Goal: Complete application form

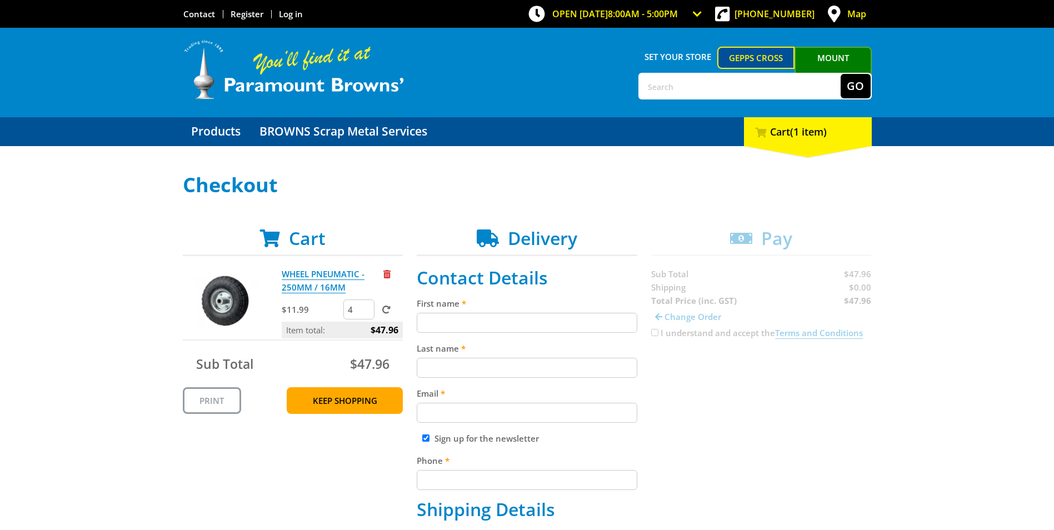
click at [431, 328] on input "First name" at bounding box center [527, 323] width 221 height 20
type input "[PERSON_NAME]"
type input "van [PERSON_NAME]"
type input "[DOMAIN_NAME][EMAIL_ADDRESS][DOMAIN_NAME]"
type input "0458810861"
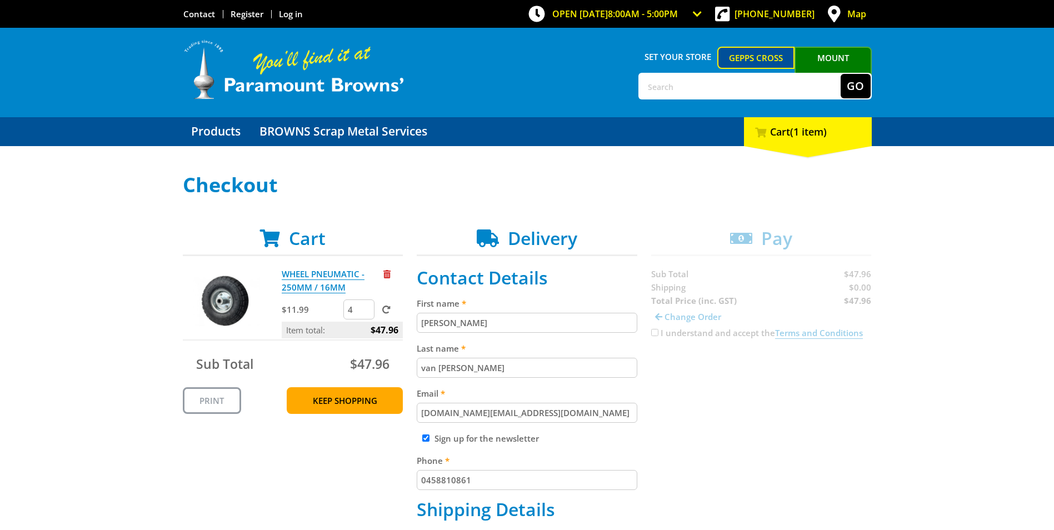
type input "[GEOGRAPHIC_DATA]"
type input "[STREET_ADDRESS][PERSON_NAME]"
type input "BRIDGEWATER"
type input "5155"
select select "SA"
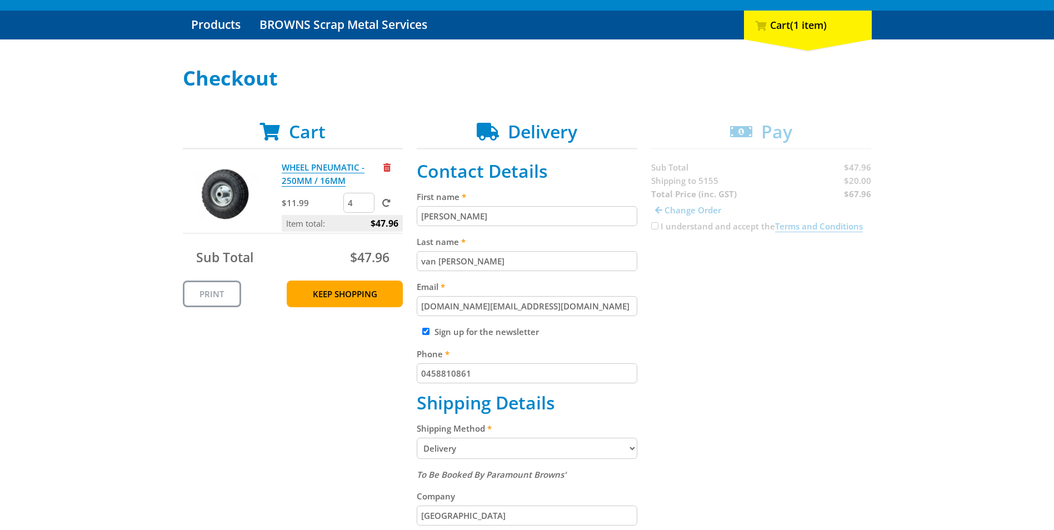
scroll to position [111, 0]
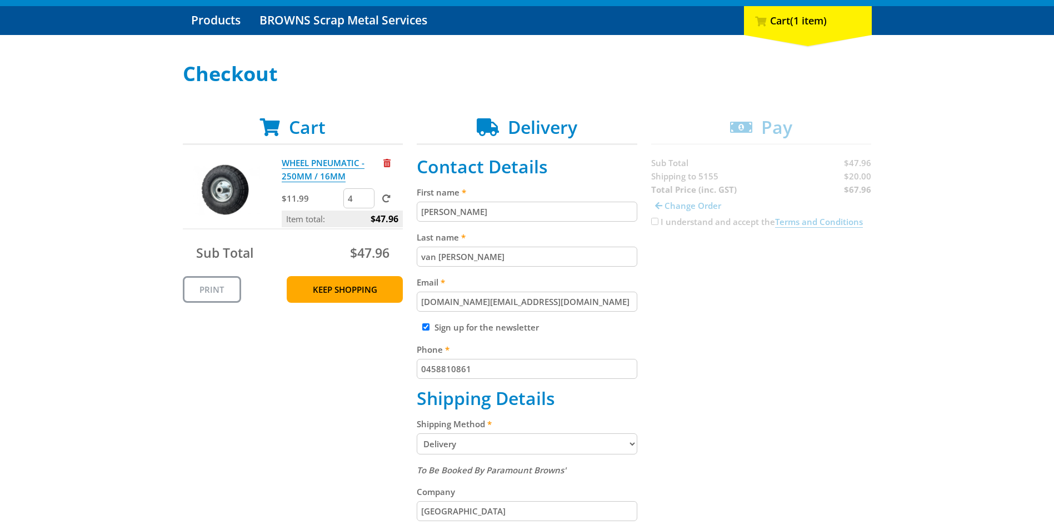
drag, startPoint x: 479, startPoint y: 366, endPoint x: 411, endPoint y: 366, distance: 67.8
click at [411, 366] on div "Cart WHEEL PNEUMATIC - 250MM / 16MM $11.99 4 Item total: $47.96 Sub Total $47.9…" at bounding box center [527, 472] width 689 height 711
click at [248, 375] on div "Cart WHEEL PNEUMATIC - 250MM / 16MM $11.99 4 Item total: $47.96 Sub Total $47.9…" at bounding box center [527, 472] width 689 height 711
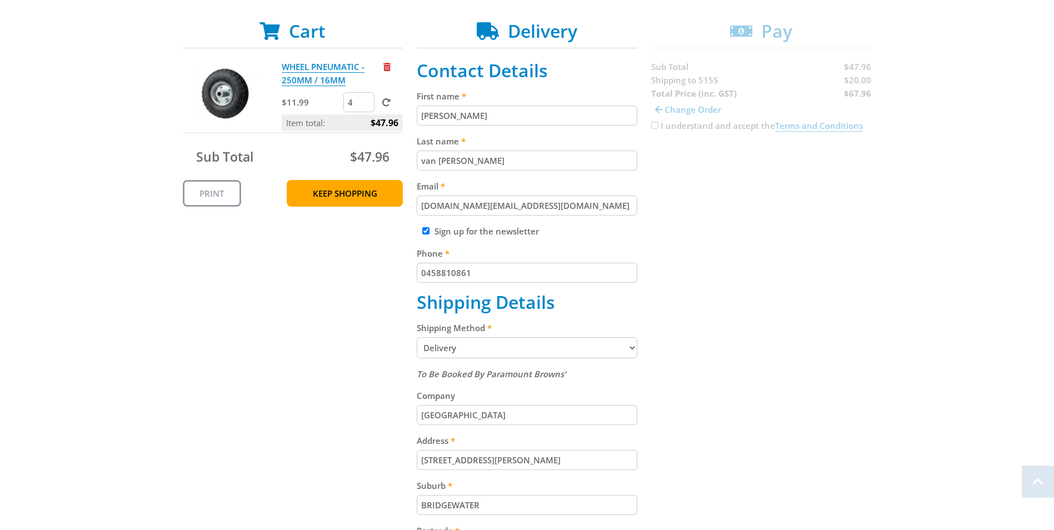
scroll to position [222, 0]
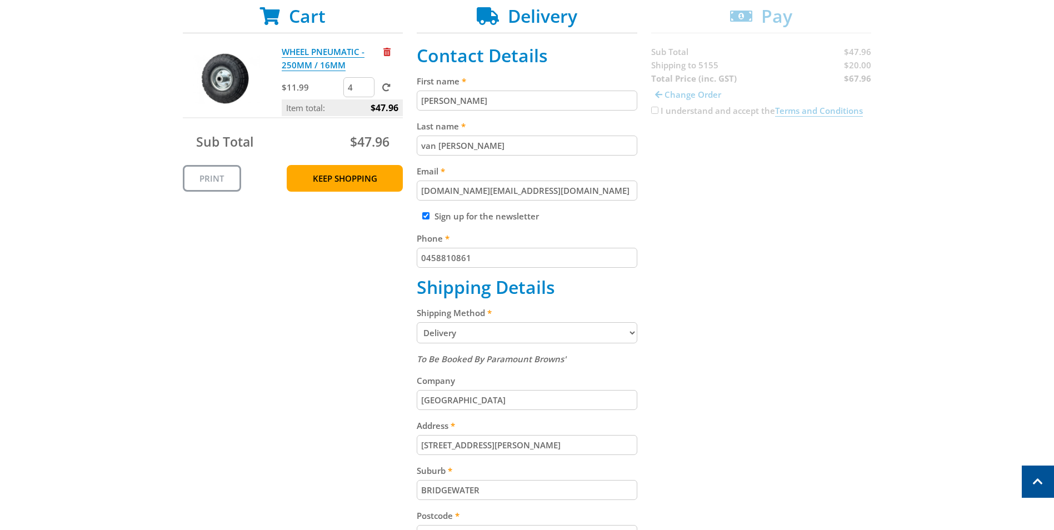
click at [457, 329] on select "Pickup from Gepps Cross Delivery" at bounding box center [527, 332] width 221 height 21
click at [461, 402] on input "[GEOGRAPHIC_DATA]" at bounding box center [527, 400] width 221 height 20
